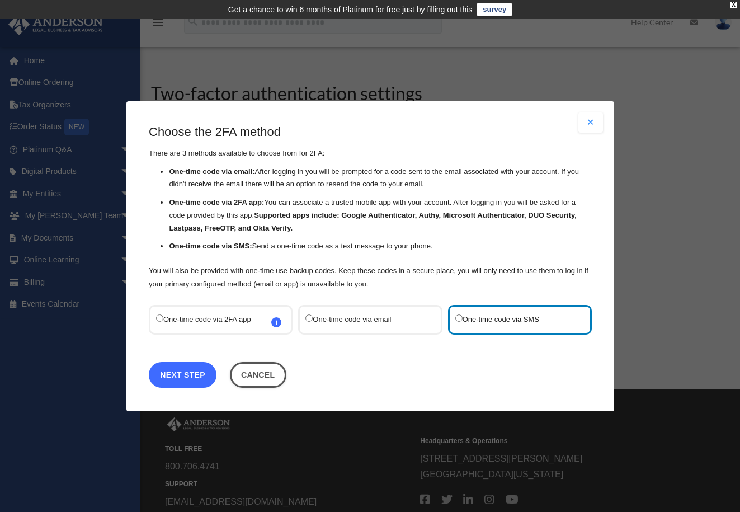
click at [197, 375] on link "Next Step" at bounding box center [183, 374] width 68 height 26
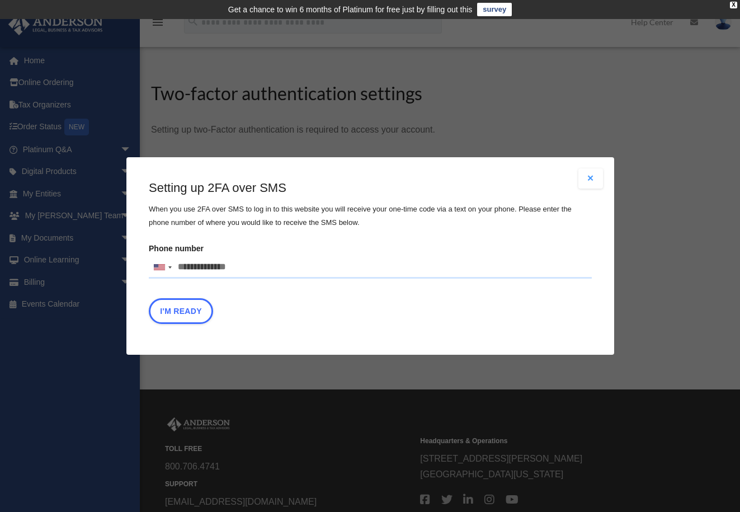
click at [256, 265] on input "Phone number United States +1 United Kingdom +44 Afghanistan (‫افغانستان‬‎) +93…" at bounding box center [370, 267] width 443 height 22
type input "**********"
click at [201, 309] on button "I'm Ready" at bounding box center [181, 311] width 64 height 26
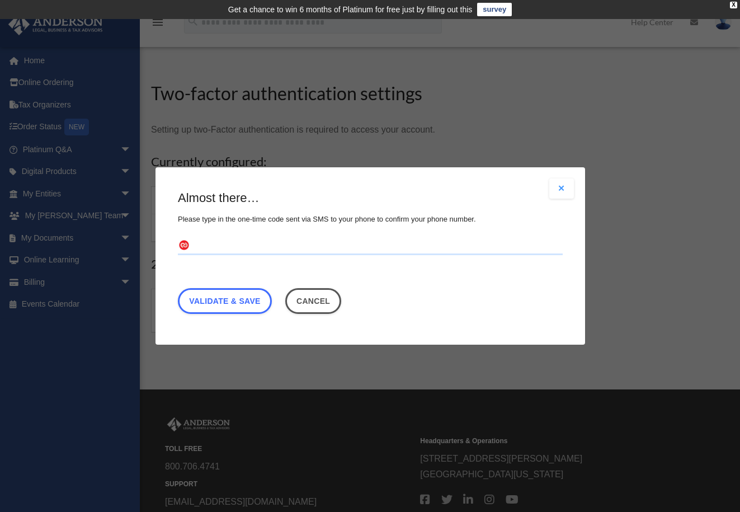
click at [219, 244] on input "text" at bounding box center [370, 246] width 385 height 18
type input "******"
click at [259, 300] on link "Validate & Save" at bounding box center [225, 301] width 94 height 26
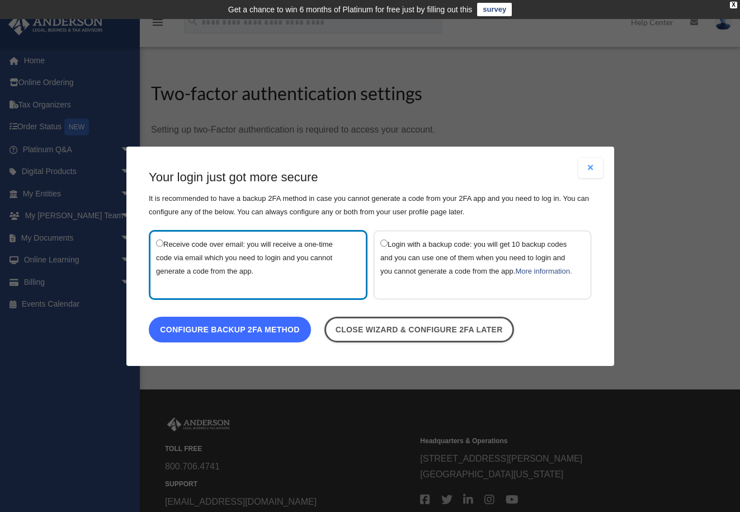
click at [268, 336] on link "Configure backup 2FA method" at bounding box center [230, 329] width 162 height 26
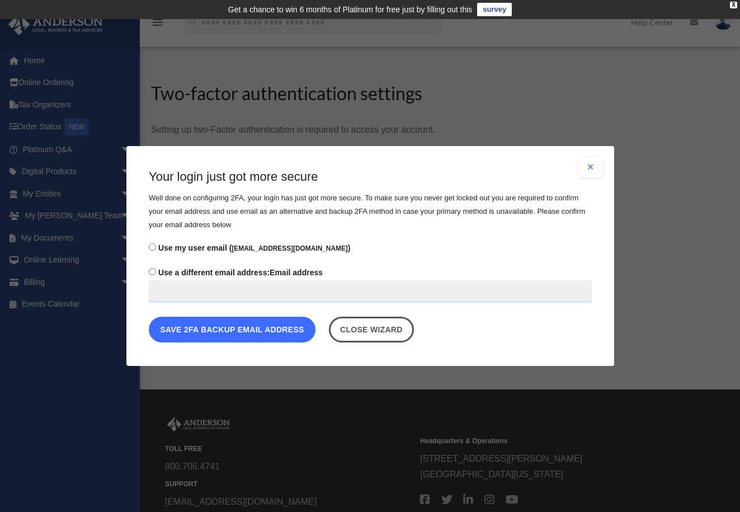
click at [244, 329] on button "Save 2FA backup email address" at bounding box center [232, 329] width 167 height 26
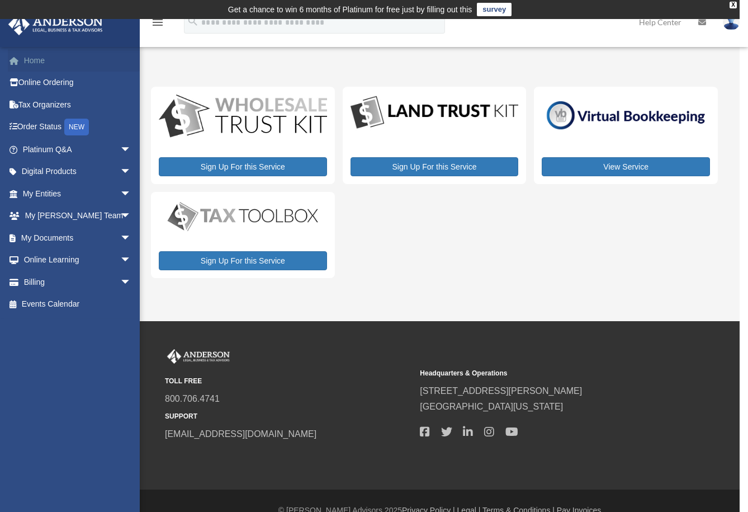
click at [37, 61] on link "Home" at bounding box center [78, 60] width 140 height 22
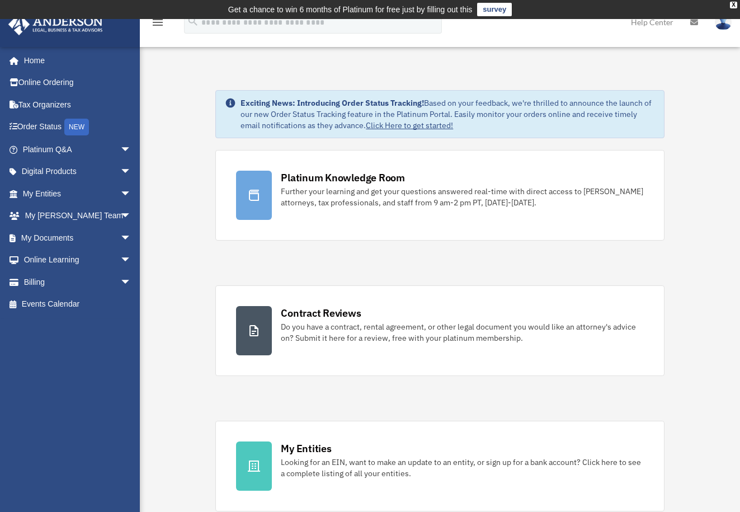
click at [493, 12] on link "survey" at bounding box center [494, 9] width 35 height 13
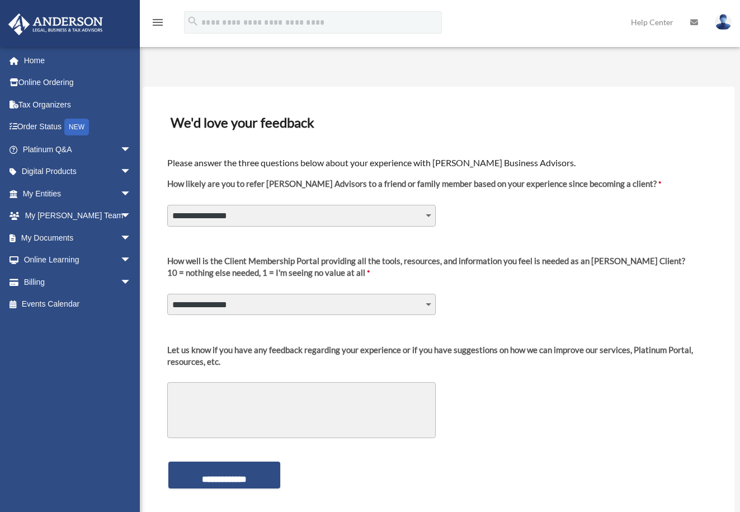
click at [429, 217] on select "**********" at bounding box center [301, 215] width 268 height 21
select select "********"
click at [167, 205] on select "**********" at bounding box center [301, 215] width 268 height 21
click at [429, 302] on select "**********" at bounding box center [301, 304] width 268 height 21
click at [534, 285] on label "How well is the Client Membership Portal providing all the tools, resources, an…" at bounding box center [426, 271] width 518 height 32
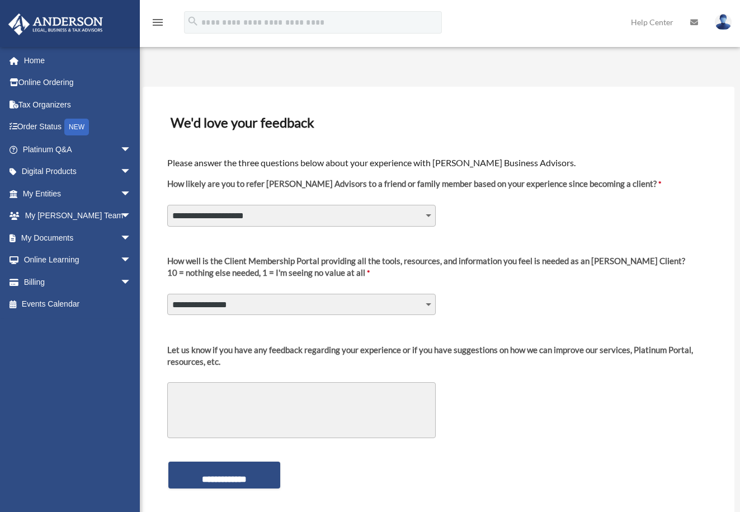
click at [436, 294] on select "**********" at bounding box center [301, 304] width 268 height 21
click at [38, 60] on link "Home" at bounding box center [78, 60] width 140 height 22
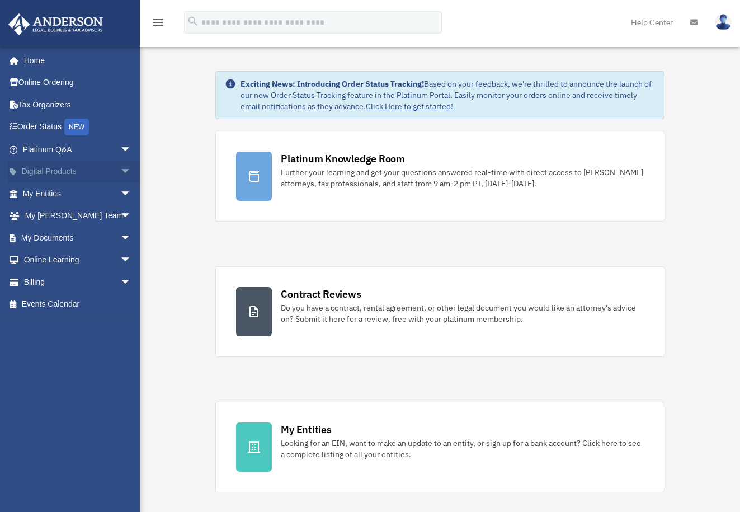
click at [60, 172] on link "Digital Products arrow_drop_down" at bounding box center [78, 171] width 140 height 22
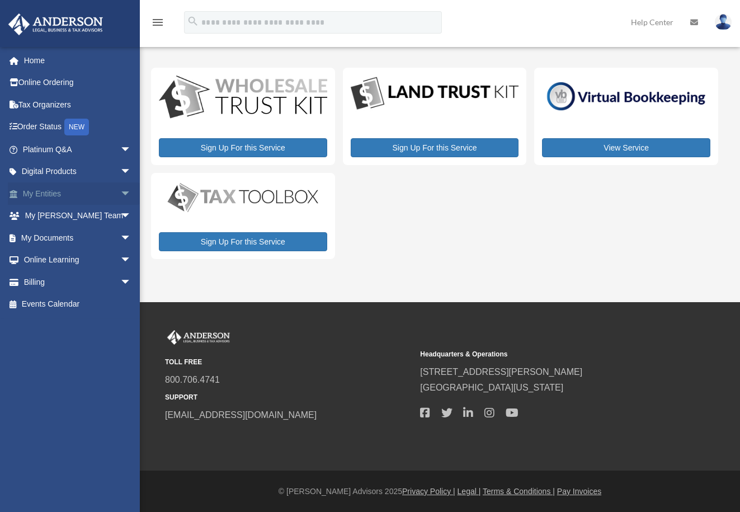
click at [120, 193] on span "arrow_drop_down" at bounding box center [131, 193] width 22 height 23
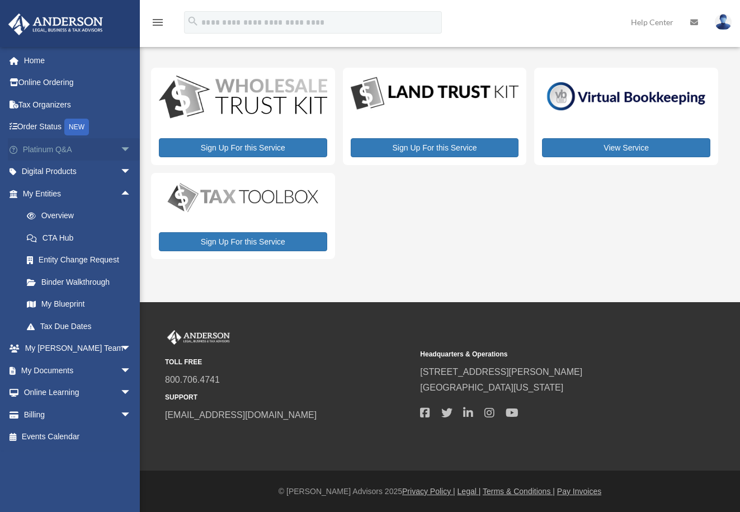
click at [120, 148] on span "arrow_drop_down" at bounding box center [131, 149] width 22 height 23
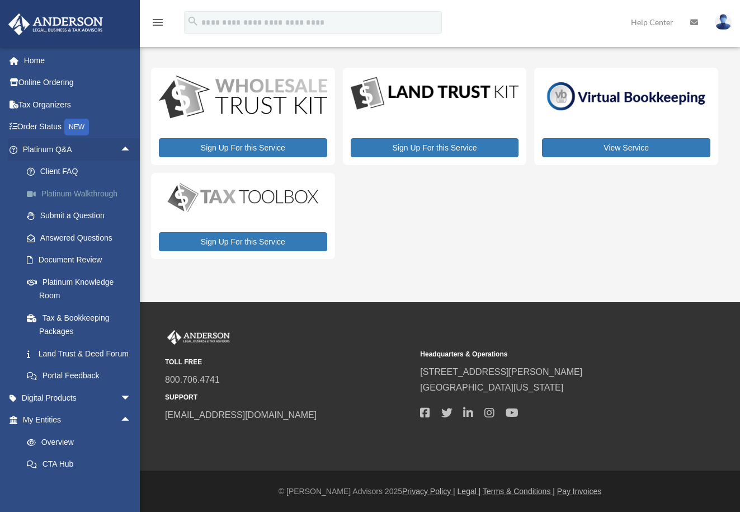
click at [101, 194] on link "Platinum Walkthrough" at bounding box center [82, 193] width 133 height 22
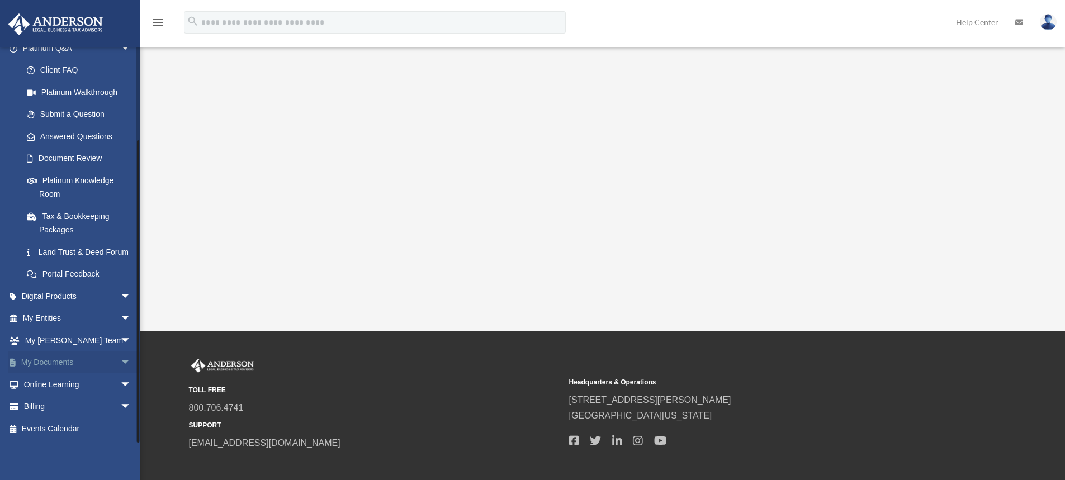
scroll to position [247, 0]
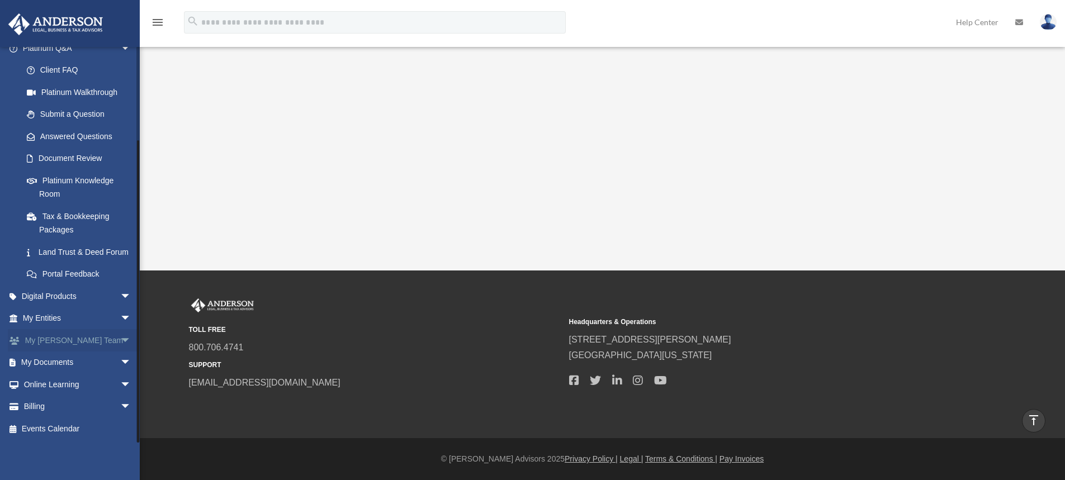
click at [59, 343] on link "My [PERSON_NAME] Team arrow_drop_down" at bounding box center [78, 340] width 140 height 22
click at [120, 339] on span "arrow_drop_down" at bounding box center [131, 340] width 22 height 23
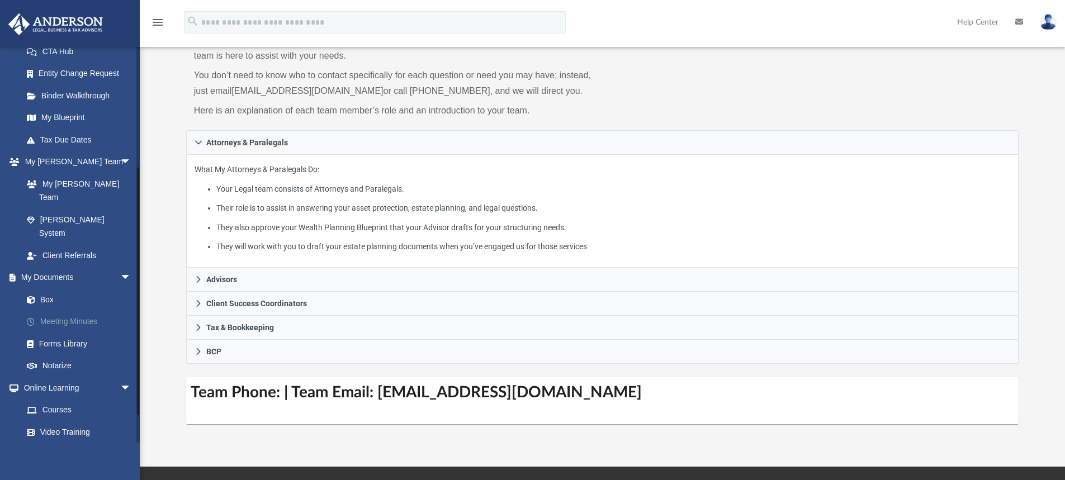
scroll to position [228, 0]
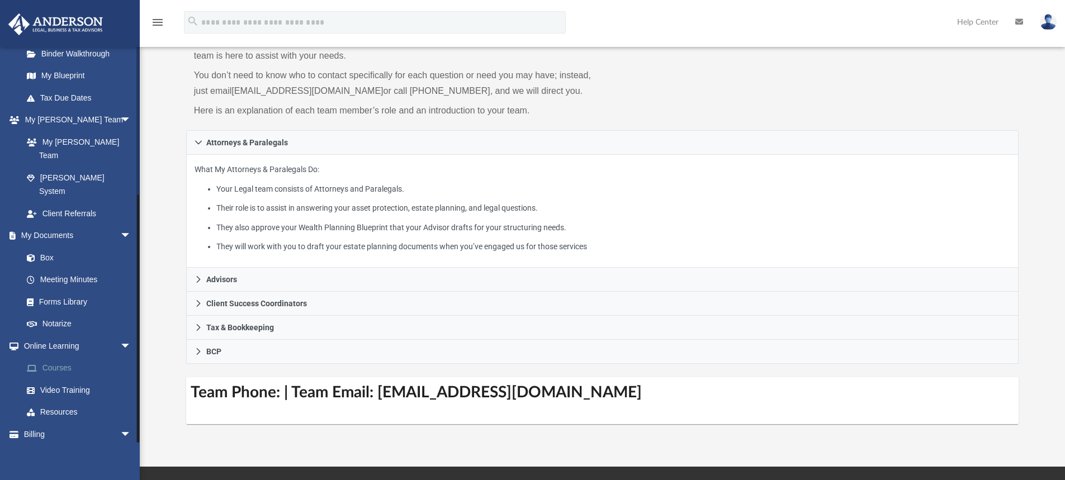
click at [59, 357] on link "Courses" at bounding box center [82, 368] width 133 height 22
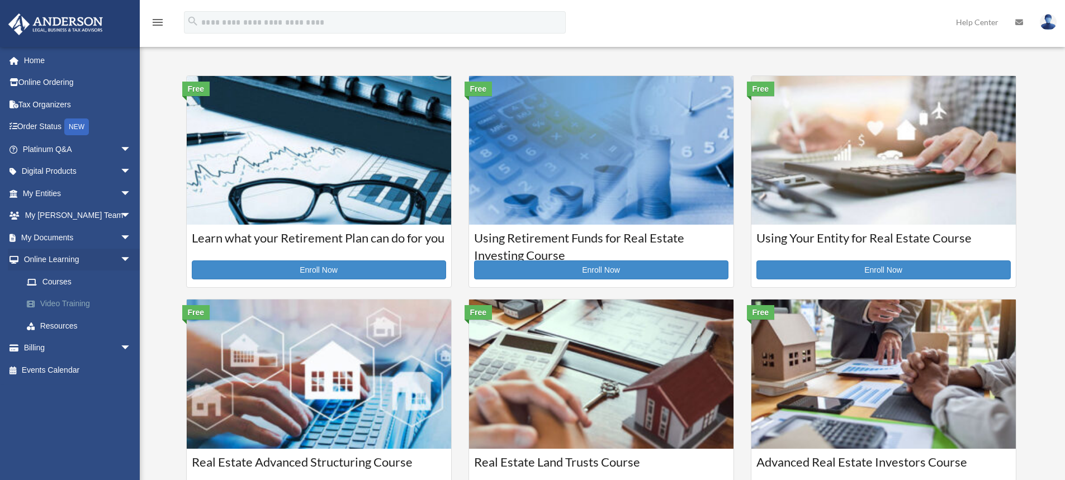
click at [85, 303] on link "Video Training" at bounding box center [82, 304] width 133 height 22
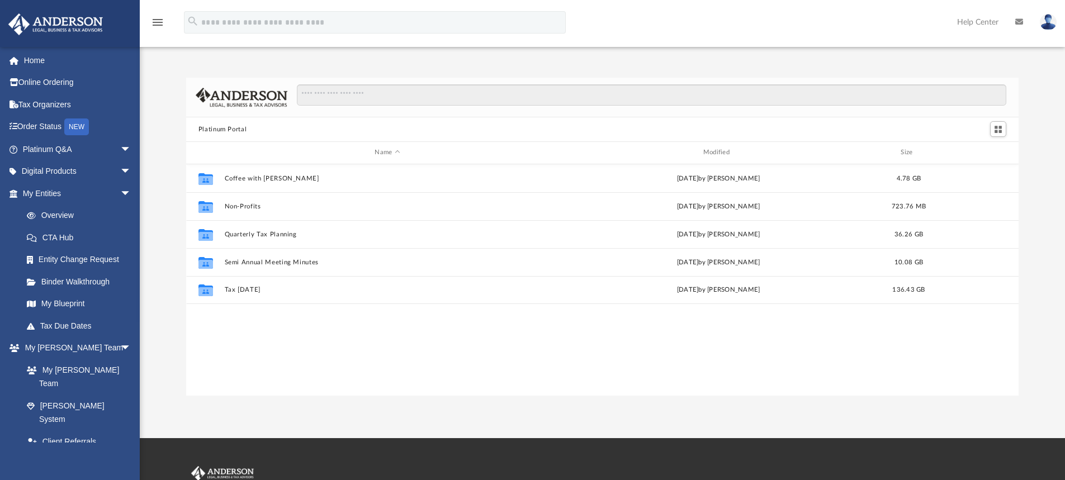
scroll to position [246, 824]
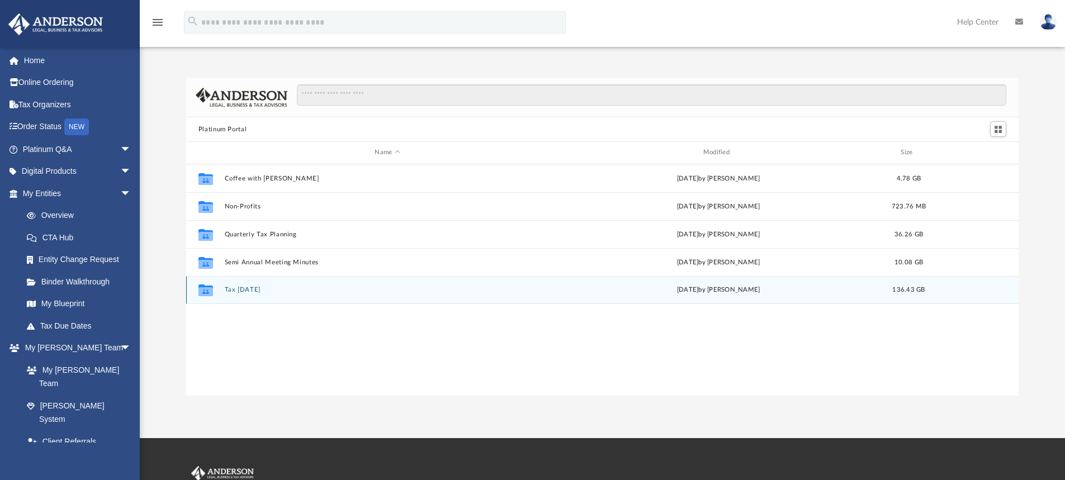
click at [253, 293] on button "Tax Tuesday" at bounding box center [387, 289] width 326 height 7
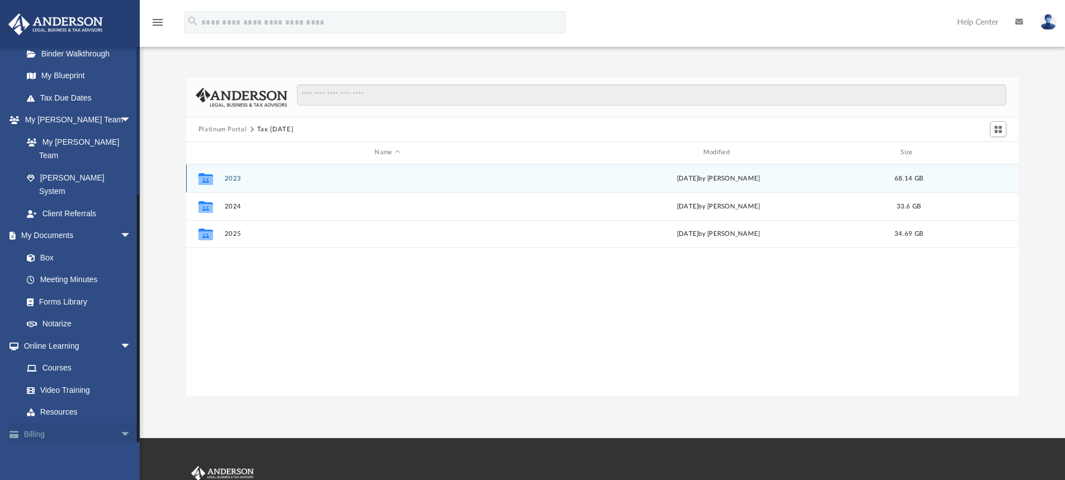
scroll to position [158, 0]
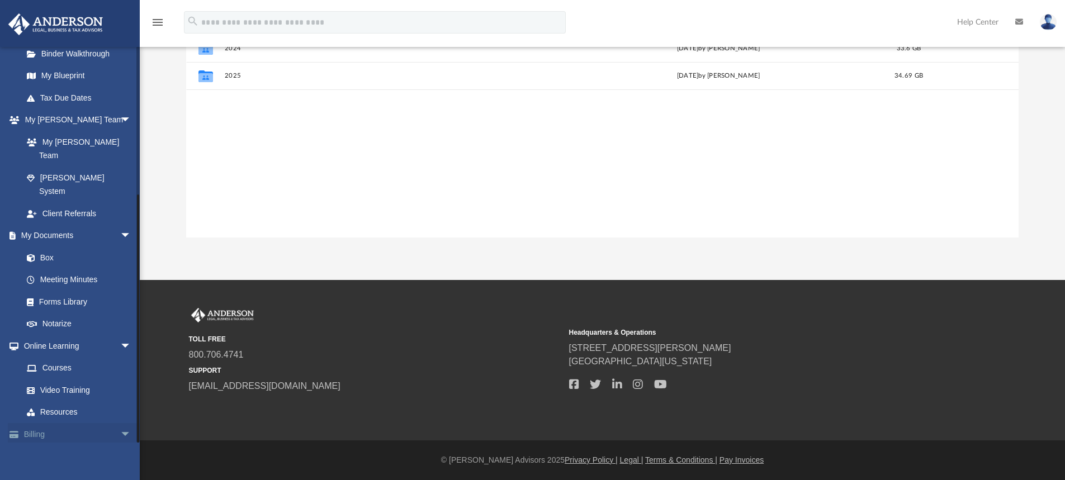
click at [62, 423] on link "Billing arrow_drop_down" at bounding box center [78, 434] width 140 height 22
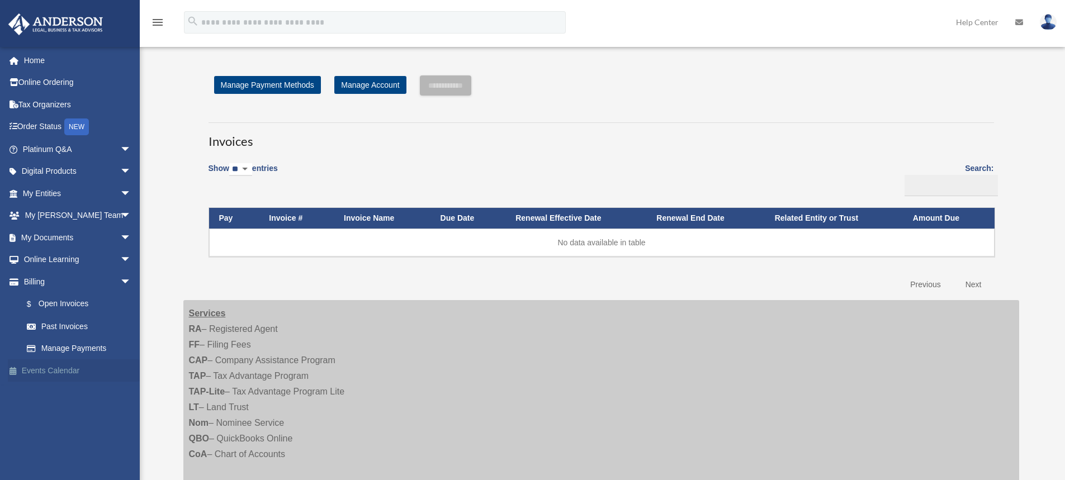
click at [36, 372] on link "Events Calendar" at bounding box center [78, 371] width 140 height 22
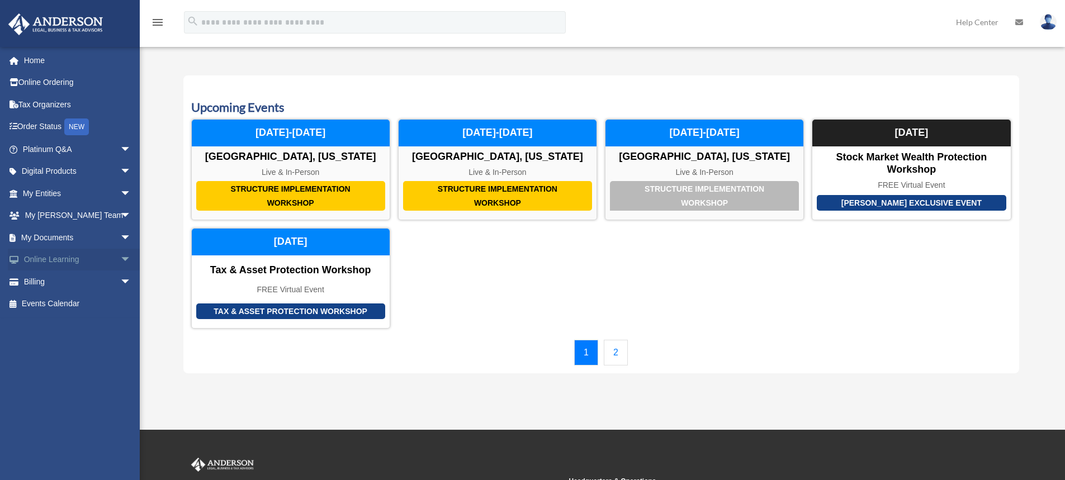
click at [120, 258] on span "arrow_drop_down" at bounding box center [131, 260] width 22 height 23
click at [62, 324] on link "Resources" at bounding box center [82, 326] width 133 height 22
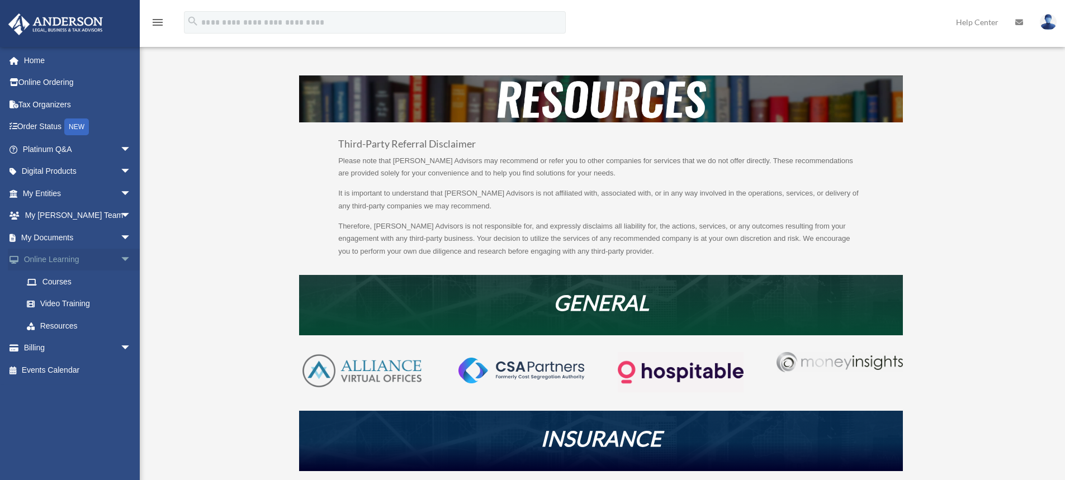
click at [120, 261] on span "arrow_drop_down" at bounding box center [131, 260] width 22 height 23
click at [120, 235] on span "arrow_drop_down" at bounding box center [131, 237] width 22 height 23
click at [70, 262] on link "Box" at bounding box center [82, 260] width 133 height 22
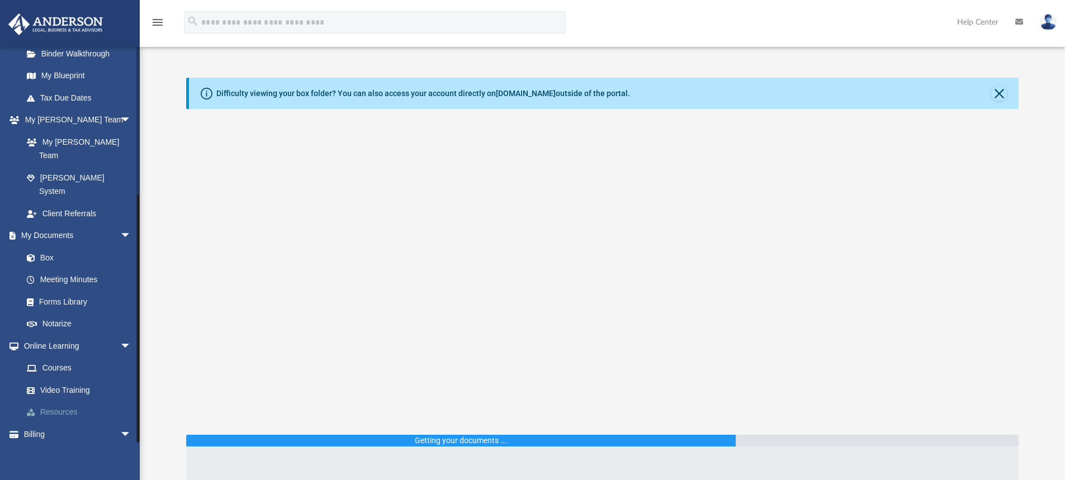
scroll to position [228, 0]
click at [76, 291] on link "Forms Library" at bounding box center [82, 302] width 133 height 22
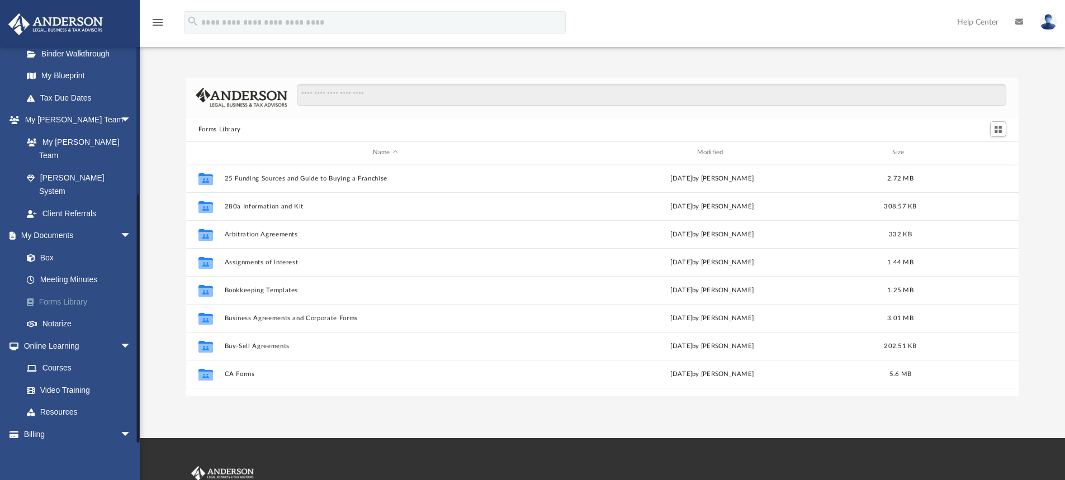
scroll to position [246, 824]
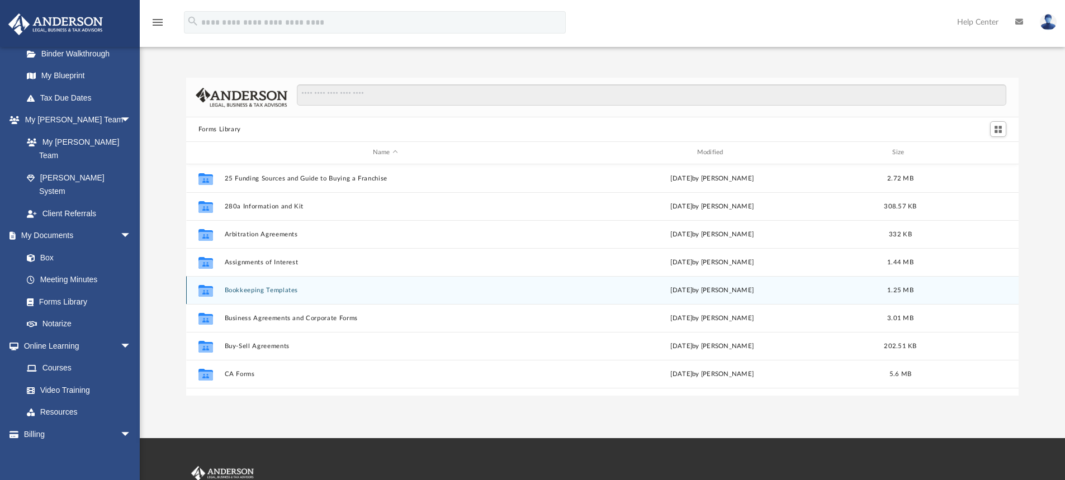
click at [258, 293] on button "Bookkeeping Templates" at bounding box center [385, 290] width 322 height 7
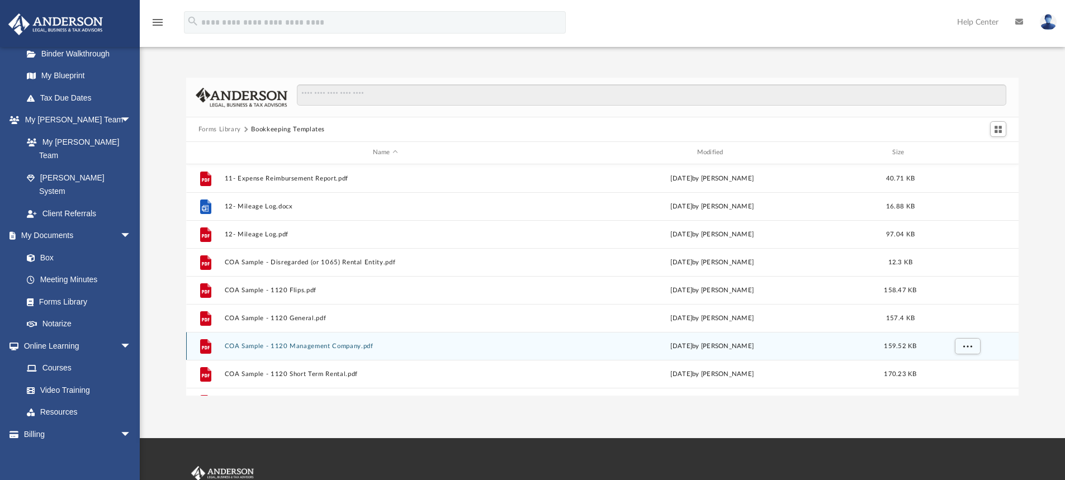
click at [276, 347] on button "COA Sample - 1120 Management Company.pdf" at bounding box center [385, 346] width 322 height 7
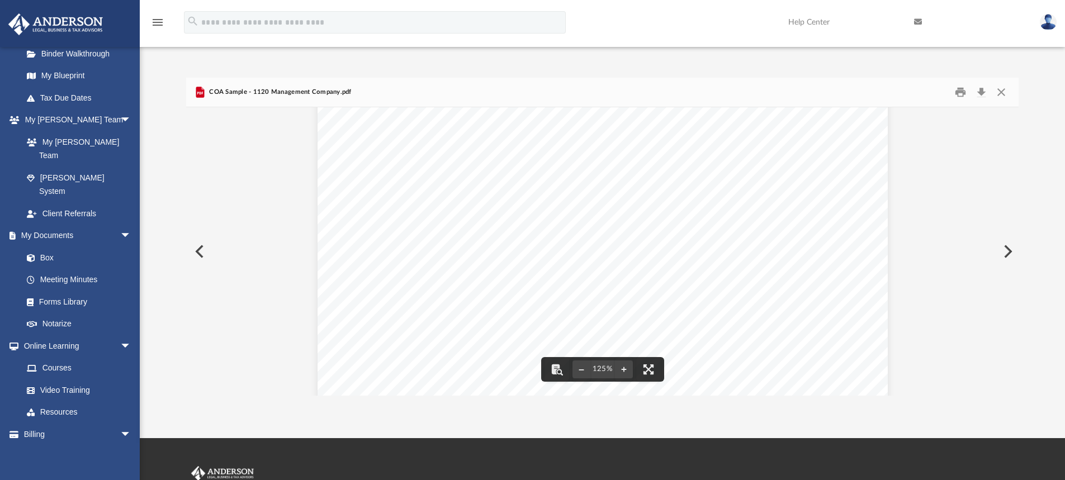
scroll to position [93, 0]
click at [1008, 250] on button "Preview" at bounding box center [1007, 251] width 25 height 31
click at [1011, 254] on button "Preview" at bounding box center [1007, 251] width 25 height 31
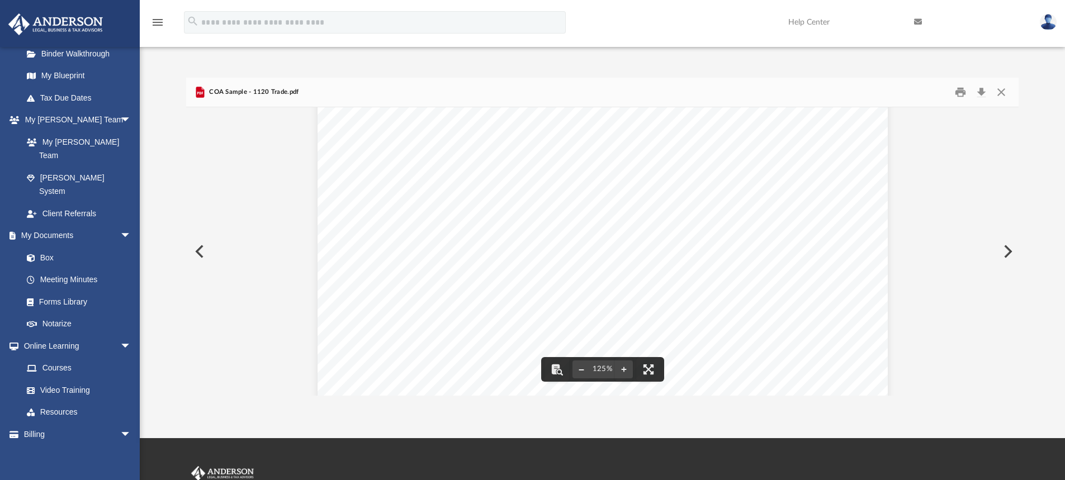
click at [581, 372] on button "File preview" at bounding box center [582, 369] width 18 height 25
click at [961, 93] on button "Print" at bounding box center [960, 92] width 22 height 17
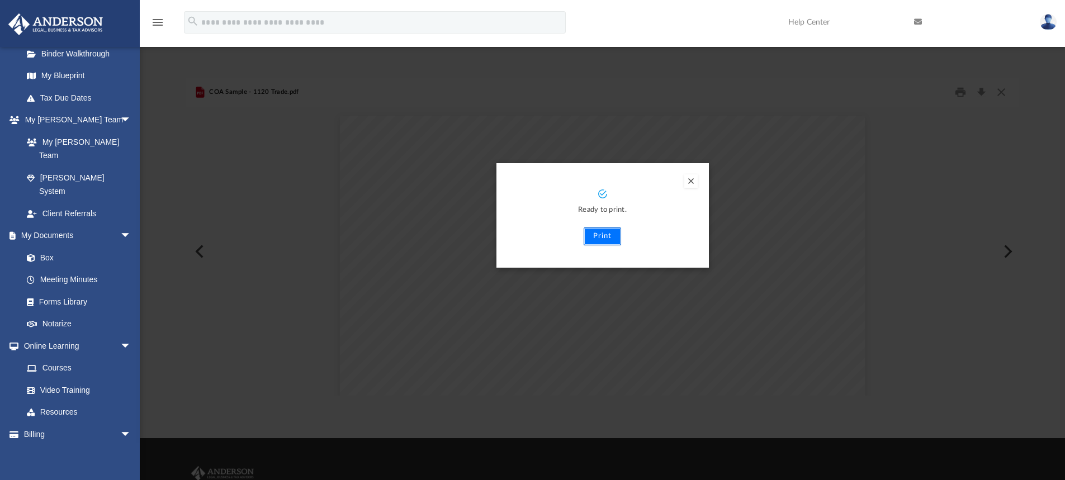
click at [606, 238] on button "Print" at bounding box center [602, 237] width 37 height 18
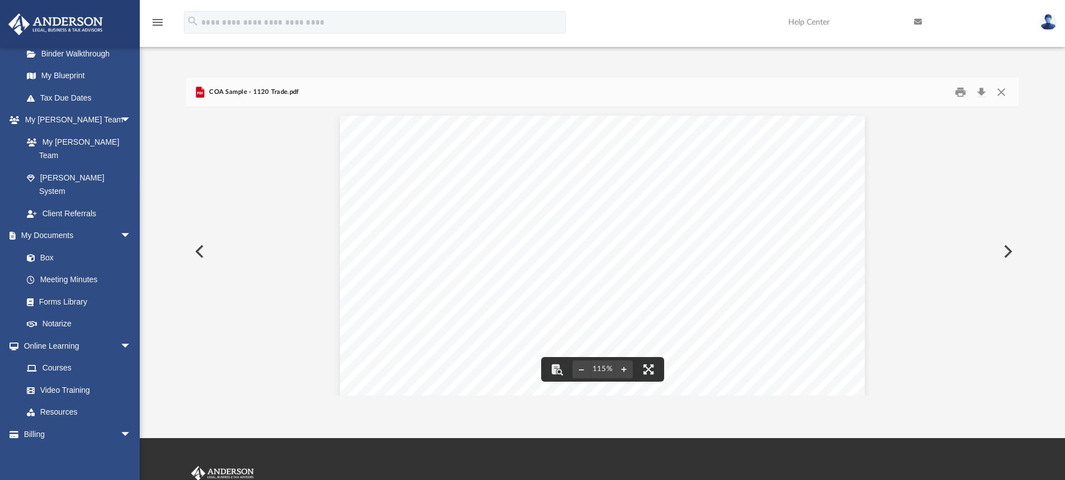
scroll to position [93, 0]
click at [80, 291] on link "Forms Library" at bounding box center [82, 302] width 133 height 22
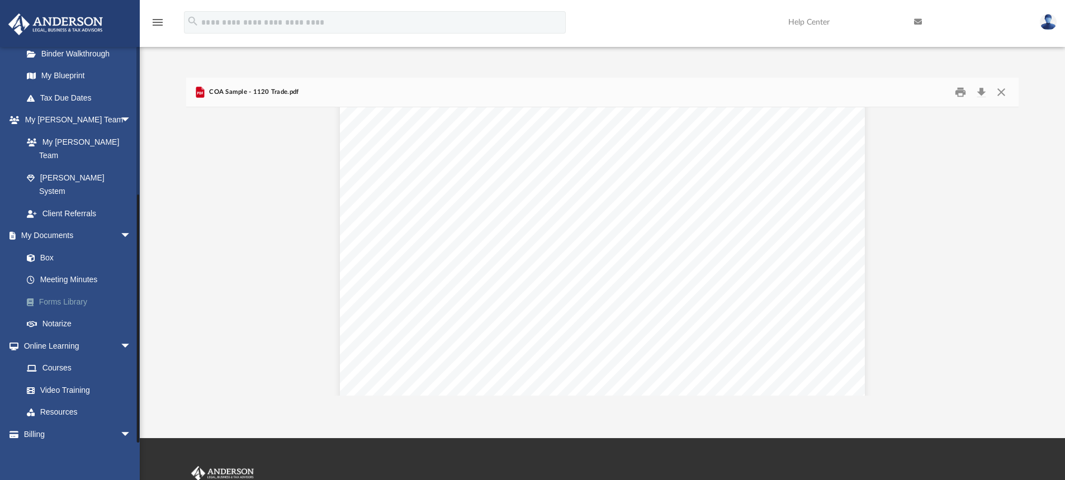
click at [51, 291] on link "Forms Library" at bounding box center [82, 302] width 133 height 22
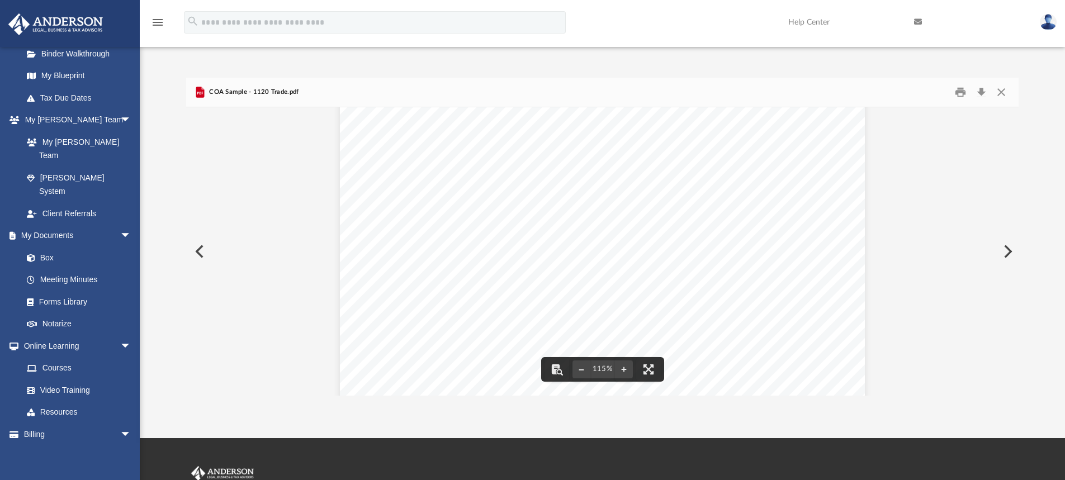
scroll to position [0, 0]
click at [1001, 95] on button "Close" at bounding box center [1001, 92] width 20 height 17
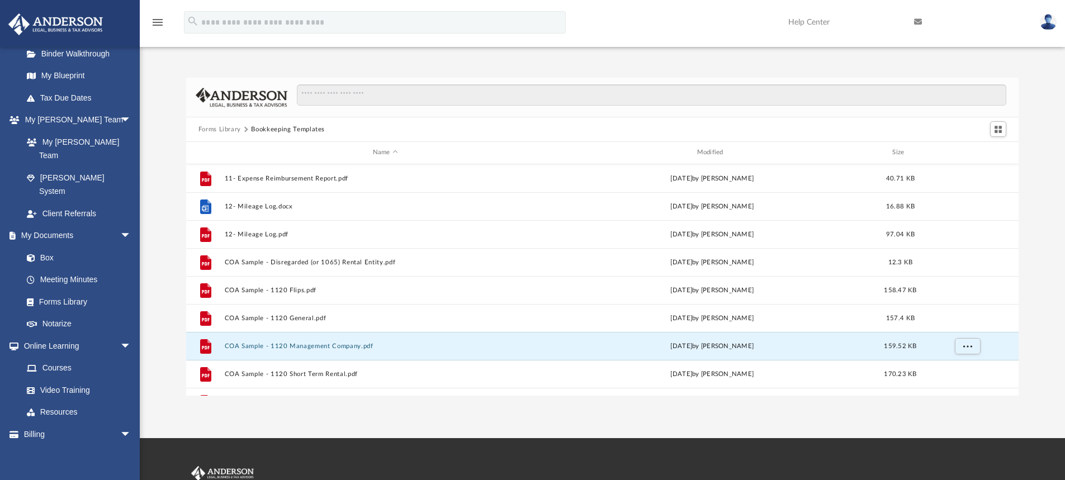
scroll to position [76, 0]
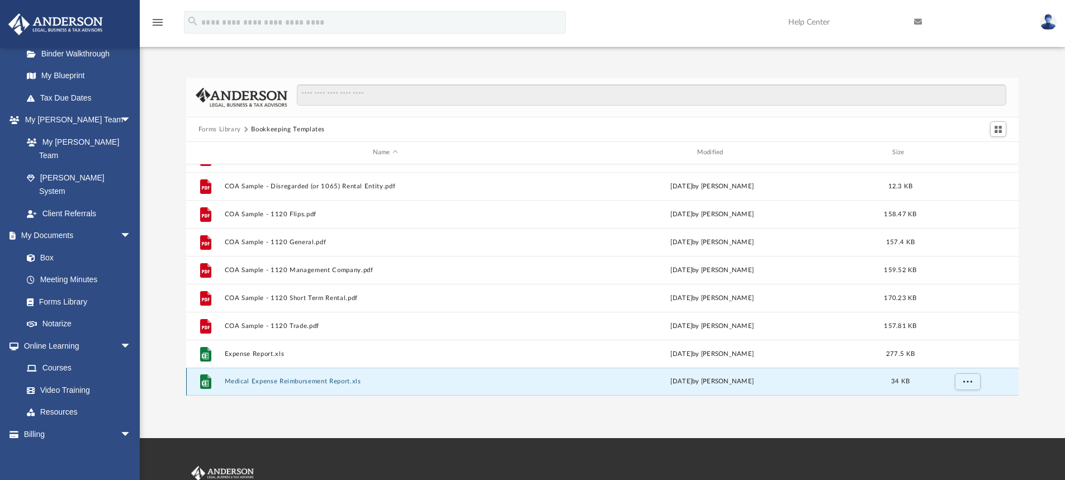
click at [311, 382] on button "Medical Expense Reimbursement Report.xls" at bounding box center [385, 381] width 322 height 7
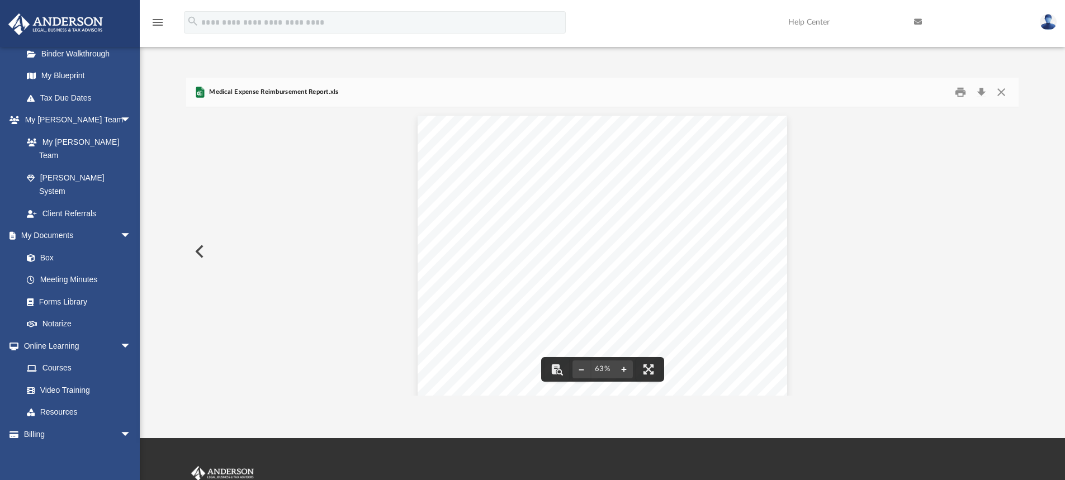
click at [622, 372] on button "File preview" at bounding box center [624, 369] width 18 height 25
click at [1000, 95] on button "Close" at bounding box center [1001, 92] width 20 height 17
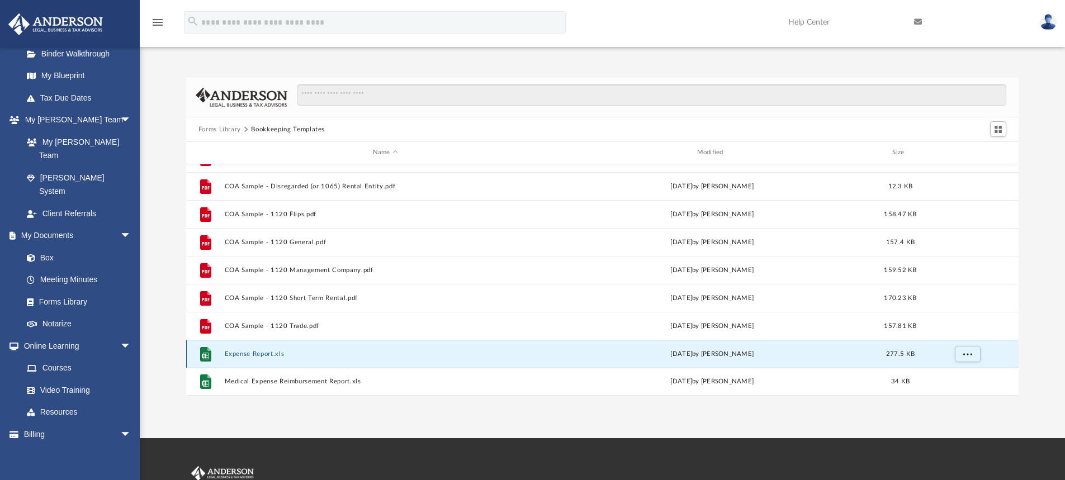
click at [258, 352] on button "Expense Report.xls" at bounding box center [385, 354] width 322 height 7
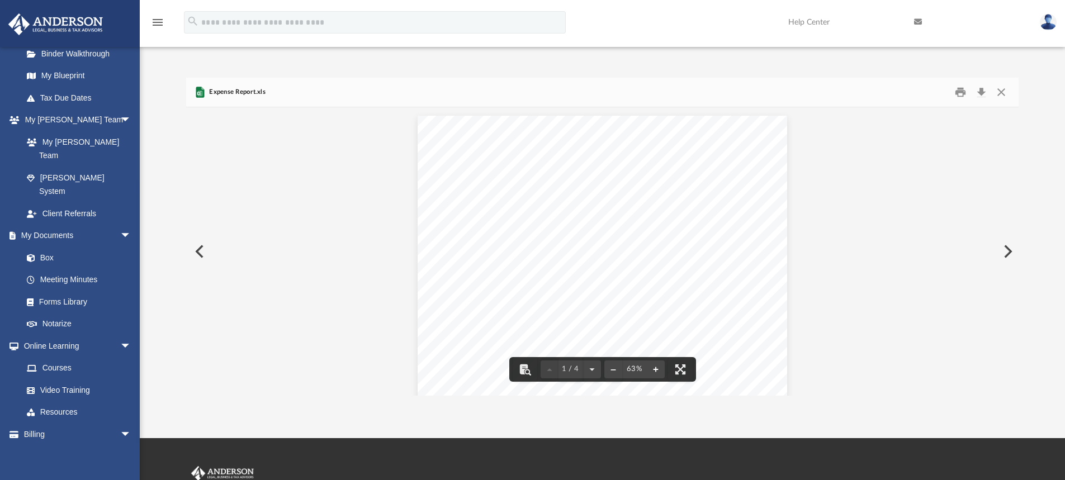
click at [657, 373] on button "File preview" at bounding box center [656, 369] width 18 height 25
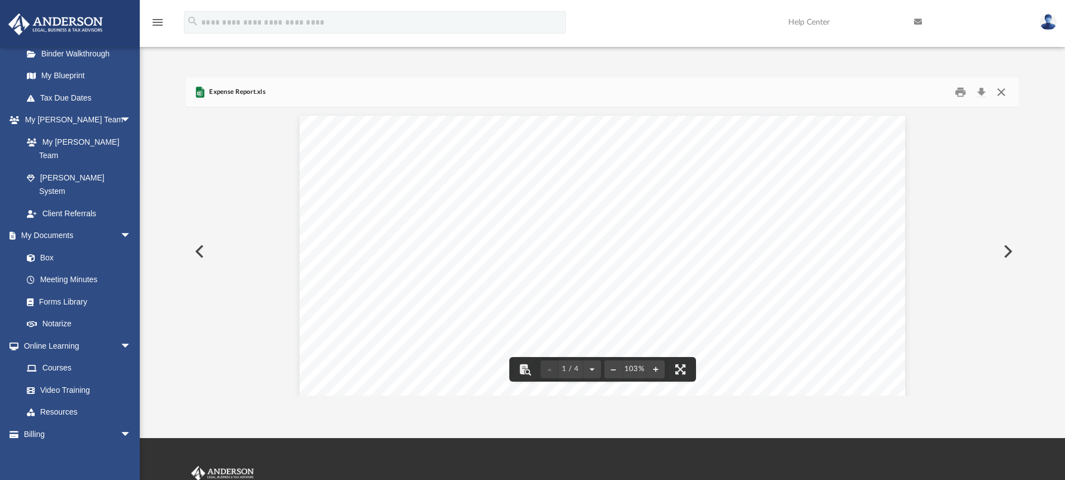
click at [1005, 92] on button "Close" at bounding box center [1001, 92] width 20 height 17
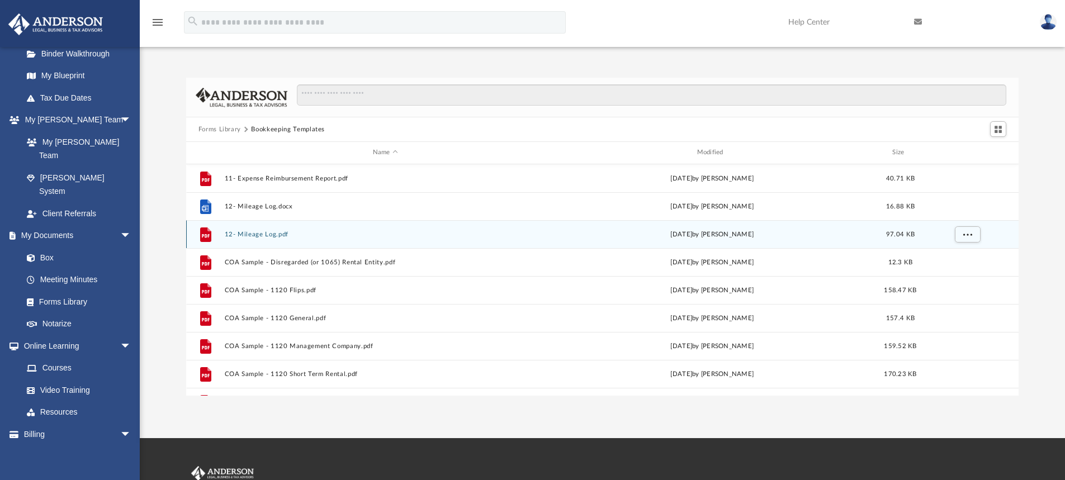
click at [253, 237] on button "12- Mileage Log.pdf" at bounding box center [385, 234] width 322 height 7
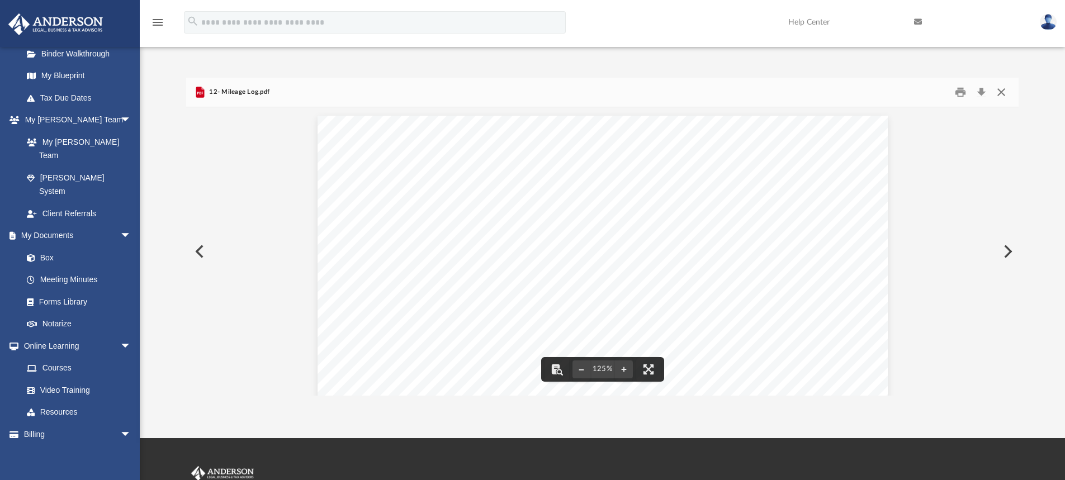
click at [1003, 94] on button "Close" at bounding box center [1001, 92] width 20 height 17
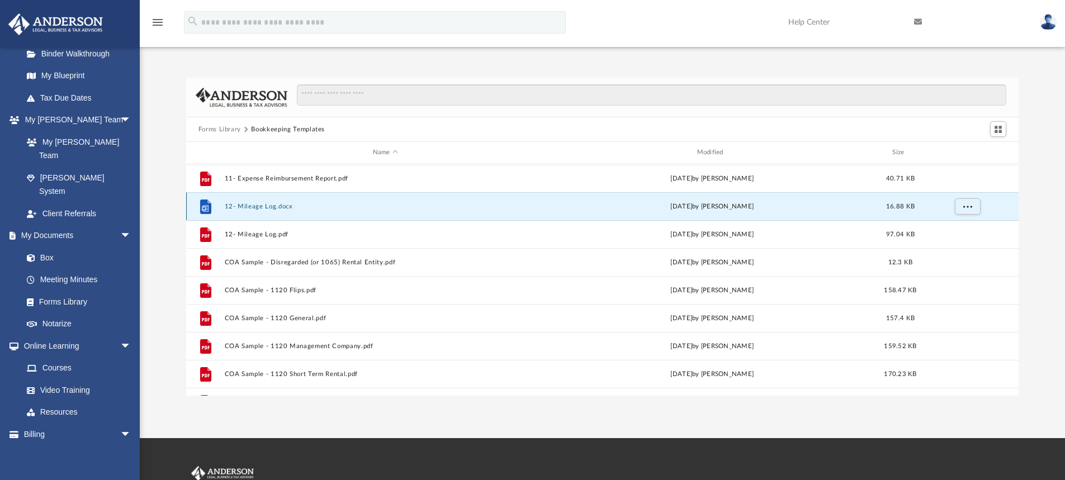
click at [249, 209] on button "12- Mileage Log.docx" at bounding box center [385, 206] width 322 height 7
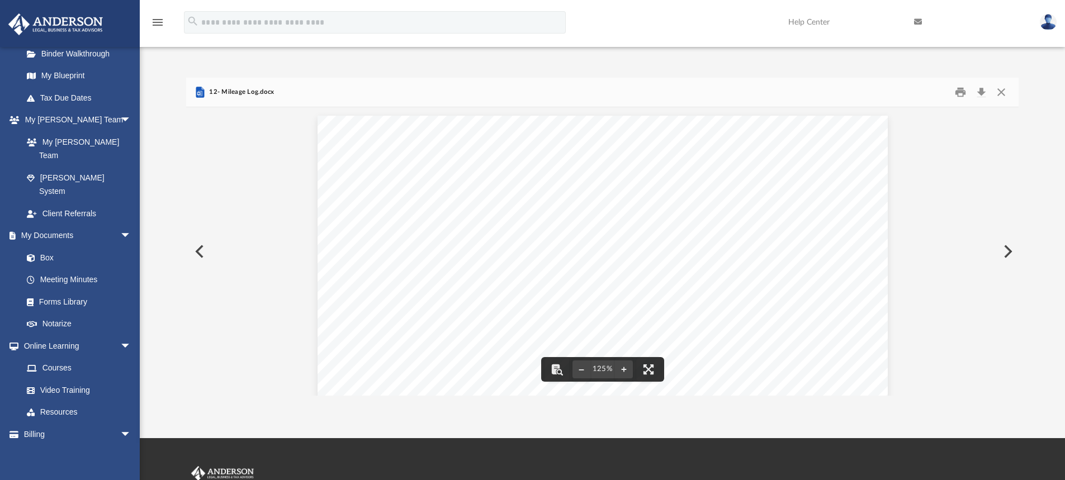
scroll to position [186, 0]
click at [373, 166] on div "MILEAGE LOG Employee ID : Name : Title : Dept. : Vehicle ID : Period : to Rate …" at bounding box center [603, 299] width 570 height 738
click at [377, 160] on div "MILEAGE LOG Employee ID : Name : Title : Dept. : Vehicle ID : Period : to Rate …" at bounding box center [603, 299] width 570 height 738
click at [420, 162] on div "MILEAGE LOG Employee ID : Name : Title : Dept. : Vehicle ID : Period : to Rate …" at bounding box center [603, 299] width 570 height 738
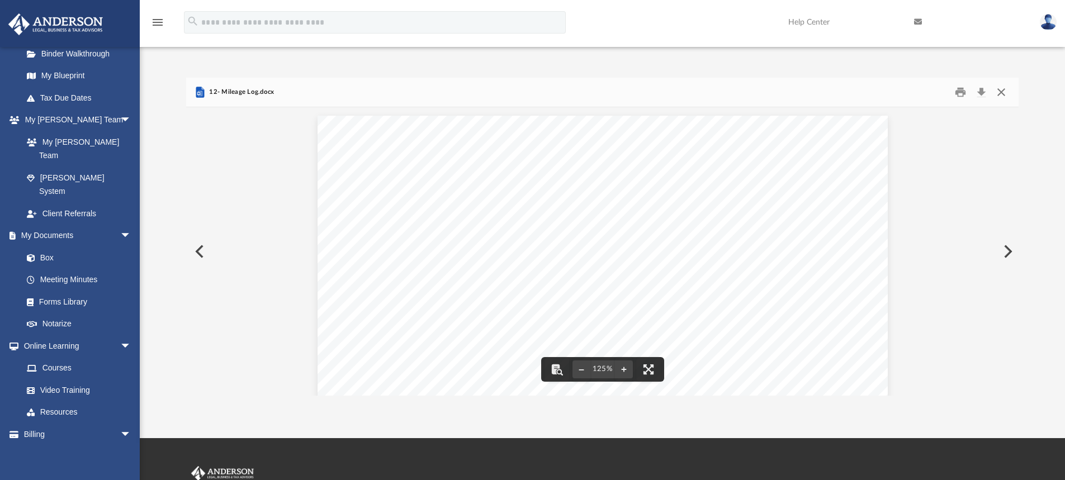
click at [1001, 94] on button "Close" at bounding box center [1001, 92] width 20 height 17
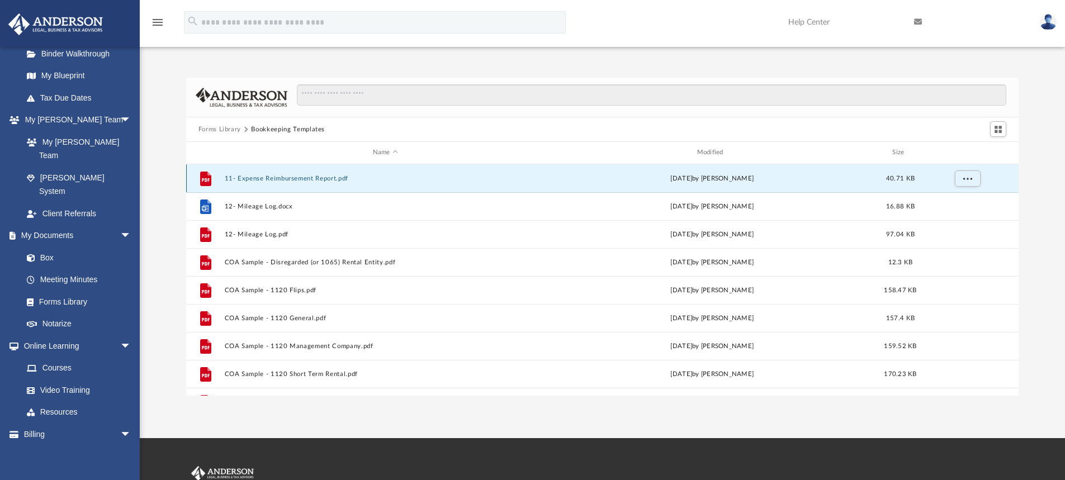
click at [292, 182] on button "11- Expense Reimbursement Report.pdf" at bounding box center [385, 178] width 322 height 7
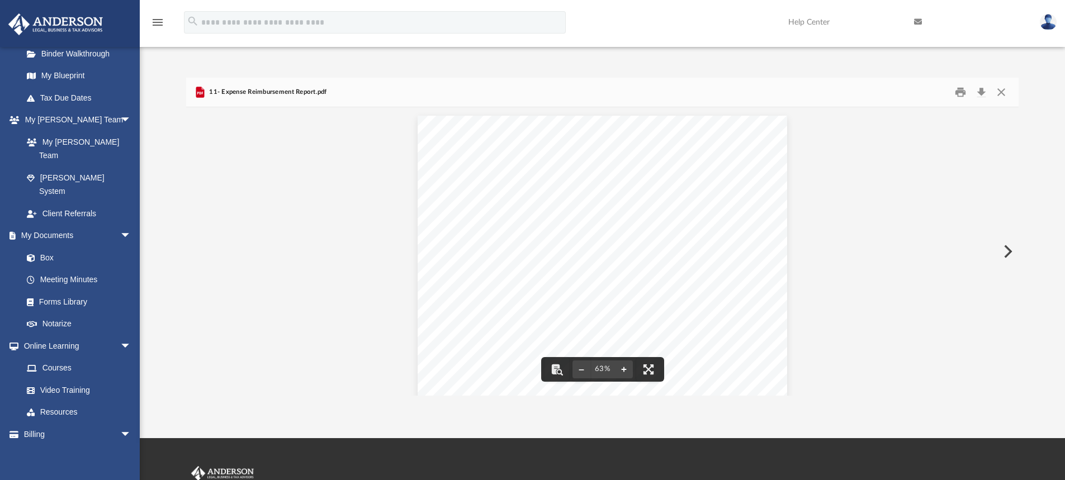
click at [625, 372] on button "File preview" at bounding box center [624, 369] width 18 height 25
click at [625, 370] on button "File preview" at bounding box center [624, 369] width 18 height 25
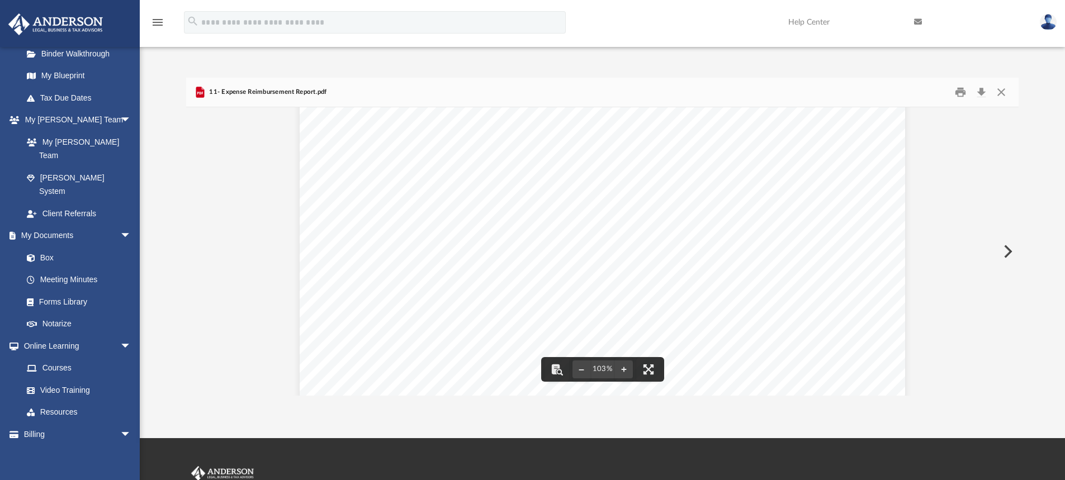
click at [542, 171] on div "PURPOSE: EMPLOYEE Name: Please attach all Invoices to this Statement. Date Desc…" at bounding box center [603, 256] width 606 height 468
click at [1000, 94] on button "Close" at bounding box center [1001, 92] width 20 height 17
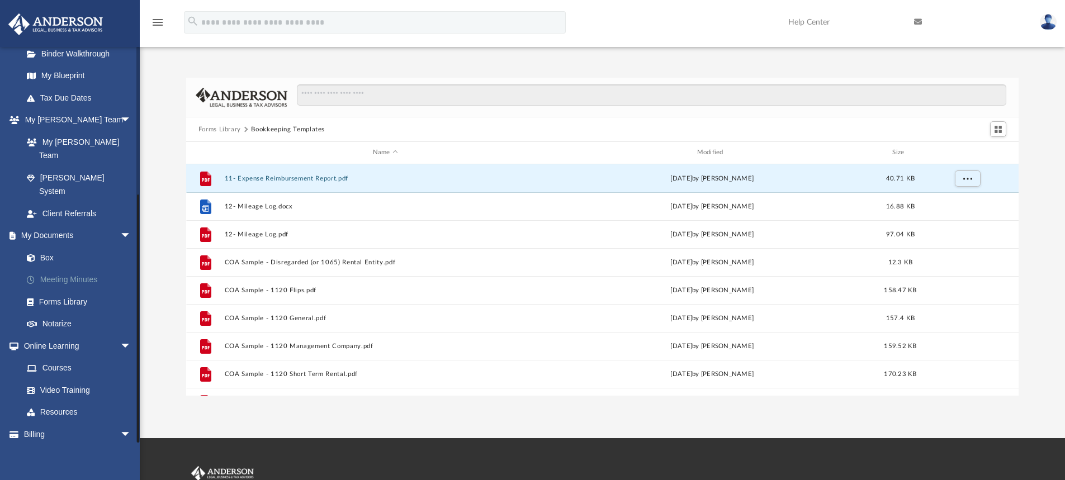
click at [65, 269] on link "Meeting Minutes" at bounding box center [82, 280] width 133 height 22
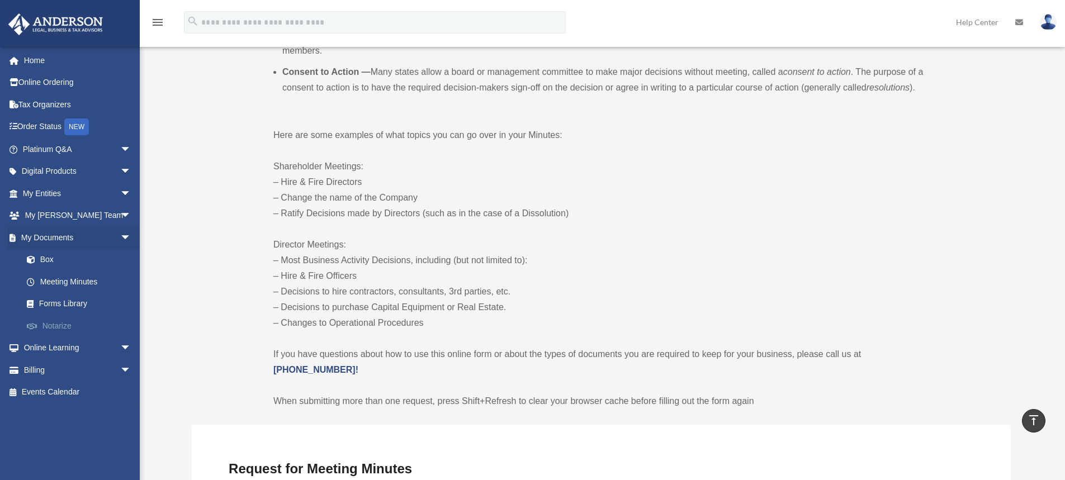
scroll to position [559, 0]
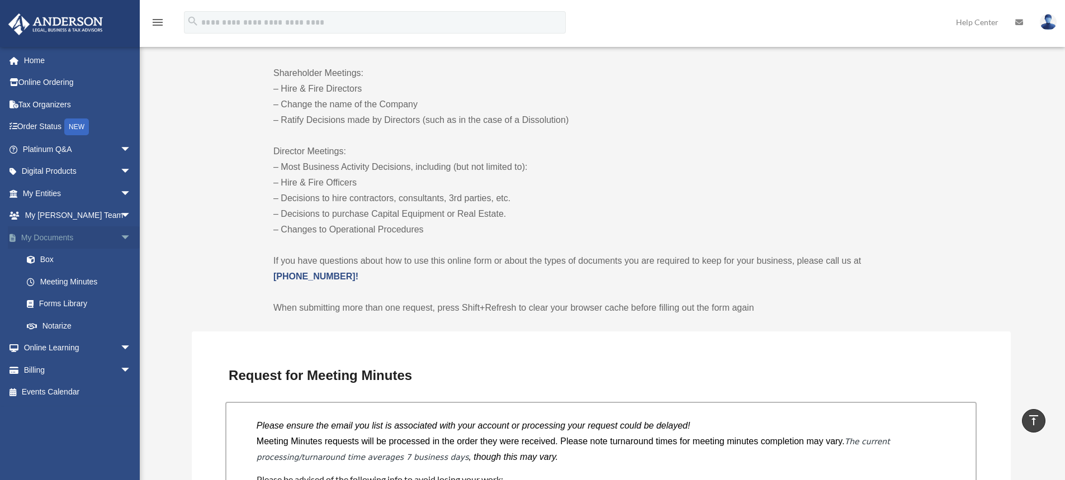
click at [120, 237] on span "arrow_drop_down" at bounding box center [131, 237] width 22 height 23
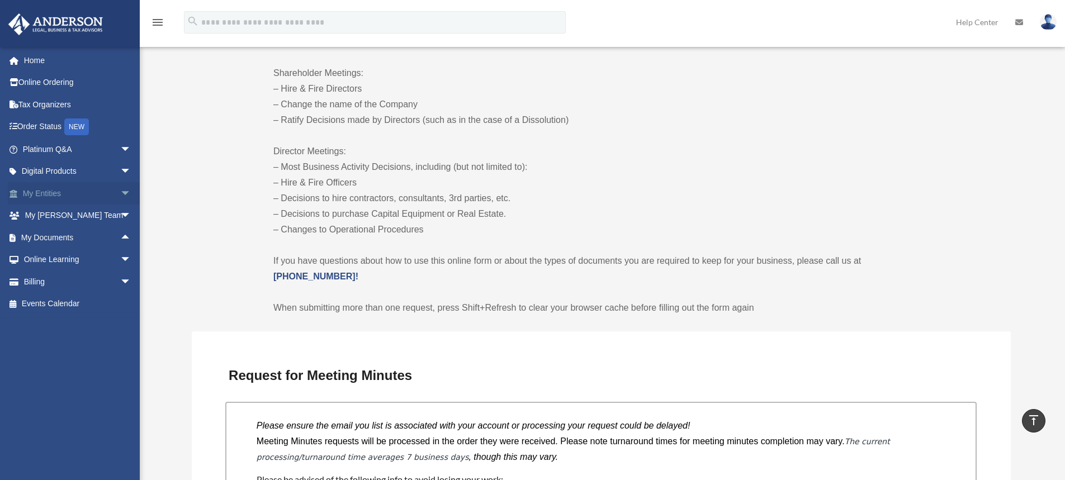
click at [120, 193] on span "arrow_drop_down" at bounding box center [131, 193] width 22 height 23
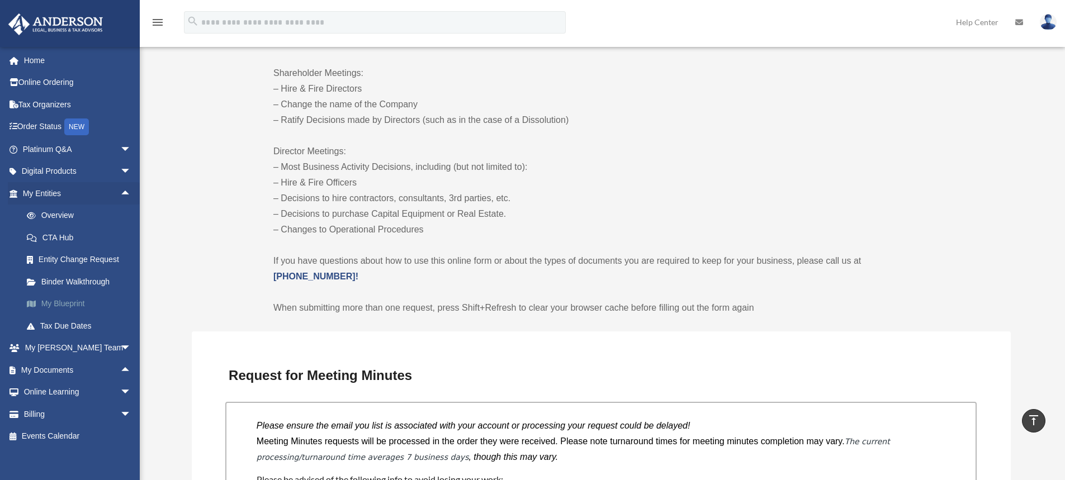
click at [65, 305] on link "My Blueprint" at bounding box center [82, 304] width 133 height 22
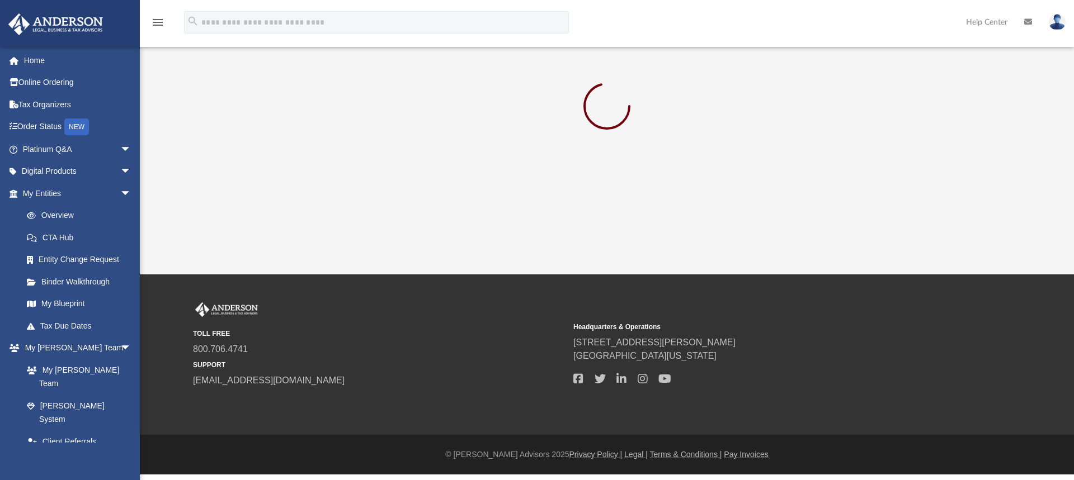
click at [1056, 22] on img at bounding box center [1056, 22] width 17 height 16
click at [120, 193] on span "arrow_drop_down" at bounding box center [131, 193] width 22 height 23
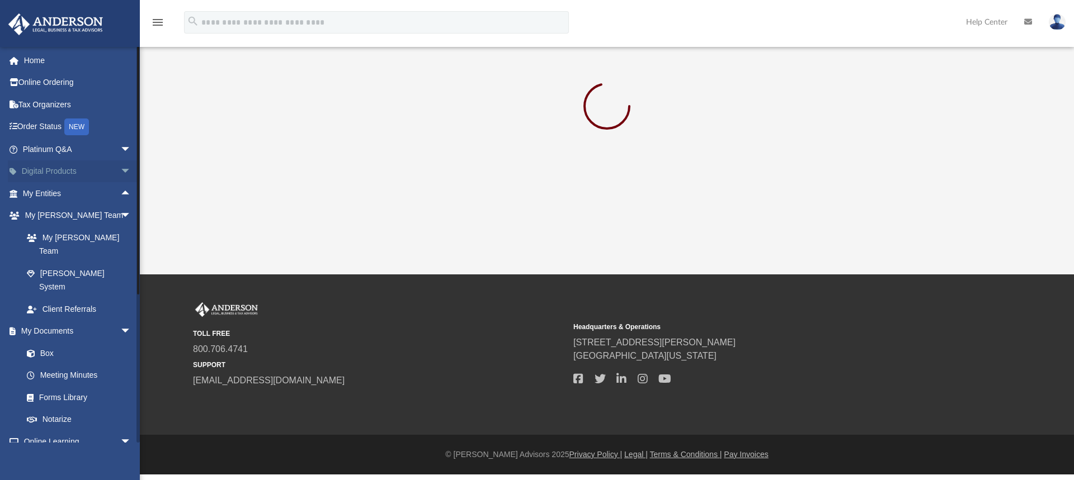
click at [120, 171] on span "arrow_drop_down" at bounding box center [131, 171] width 22 height 23
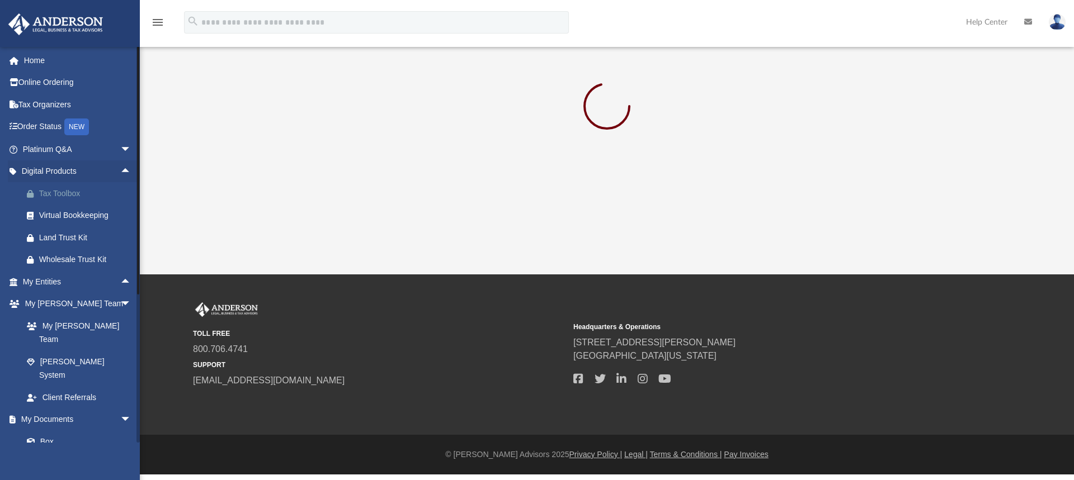
click at [70, 193] on div "Tax Toolbox" at bounding box center [86, 194] width 95 height 14
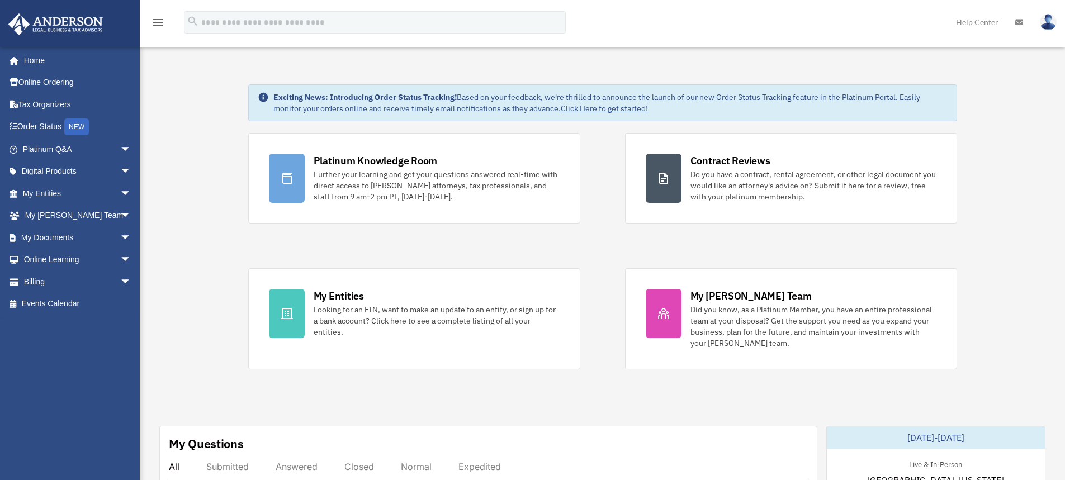
click at [1048, 22] on img at bounding box center [1048, 22] width 17 height 16
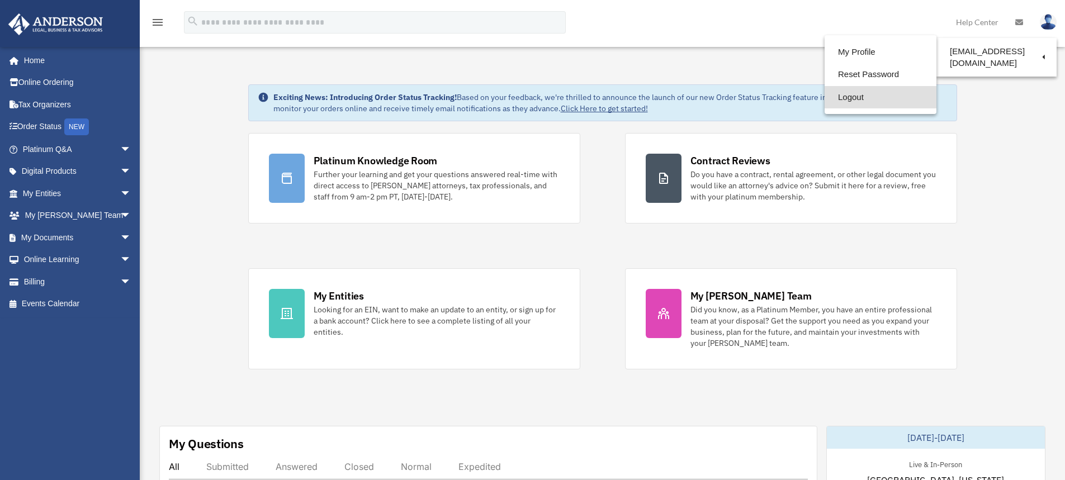
click at [855, 98] on link "Logout" at bounding box center [881, 97] width 112 height 23
